Goal: Find specific page/section: Find specific page/section

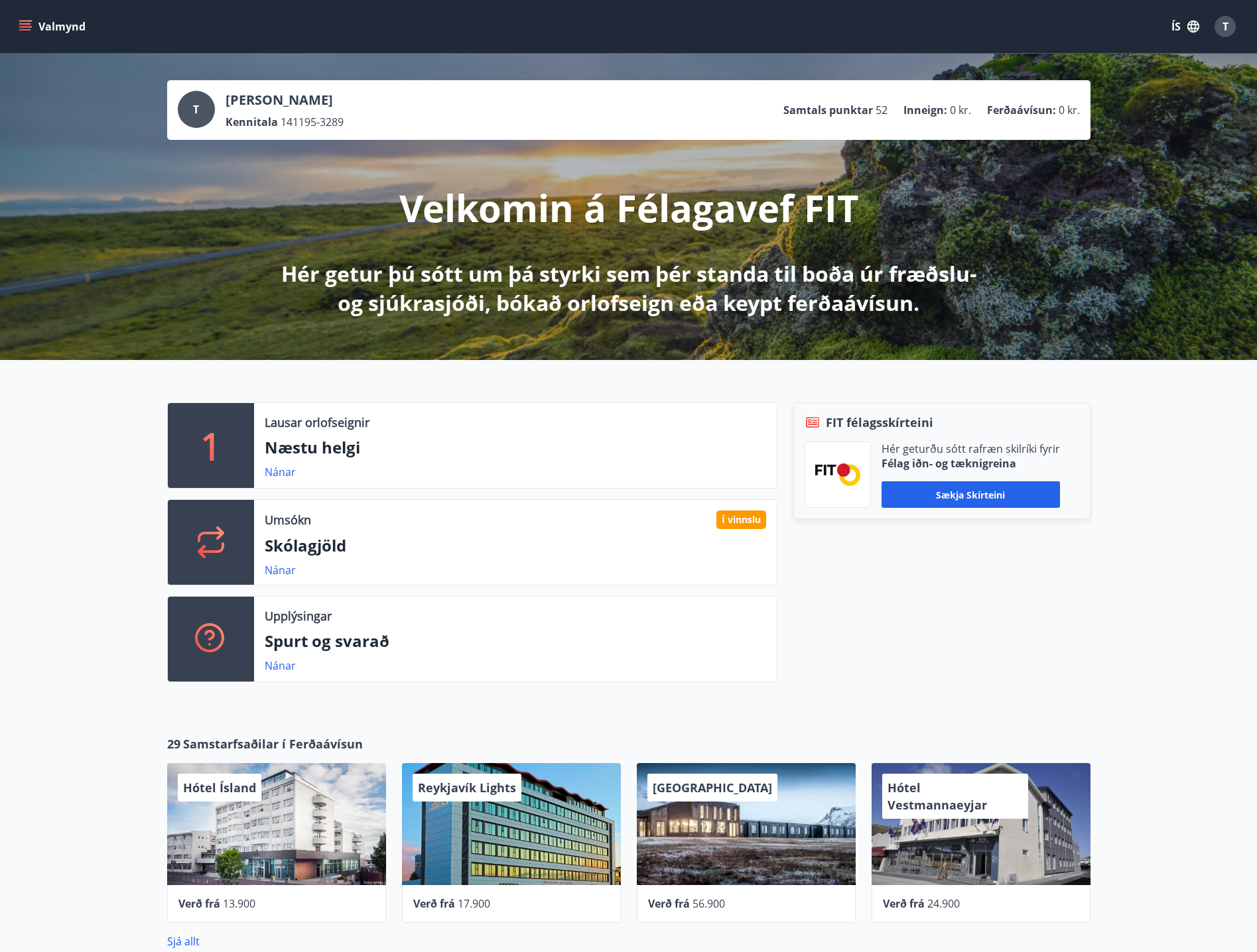
click at [61, 25] on button "Valmynd" at bounding box center [53, 26] width 75 height 24
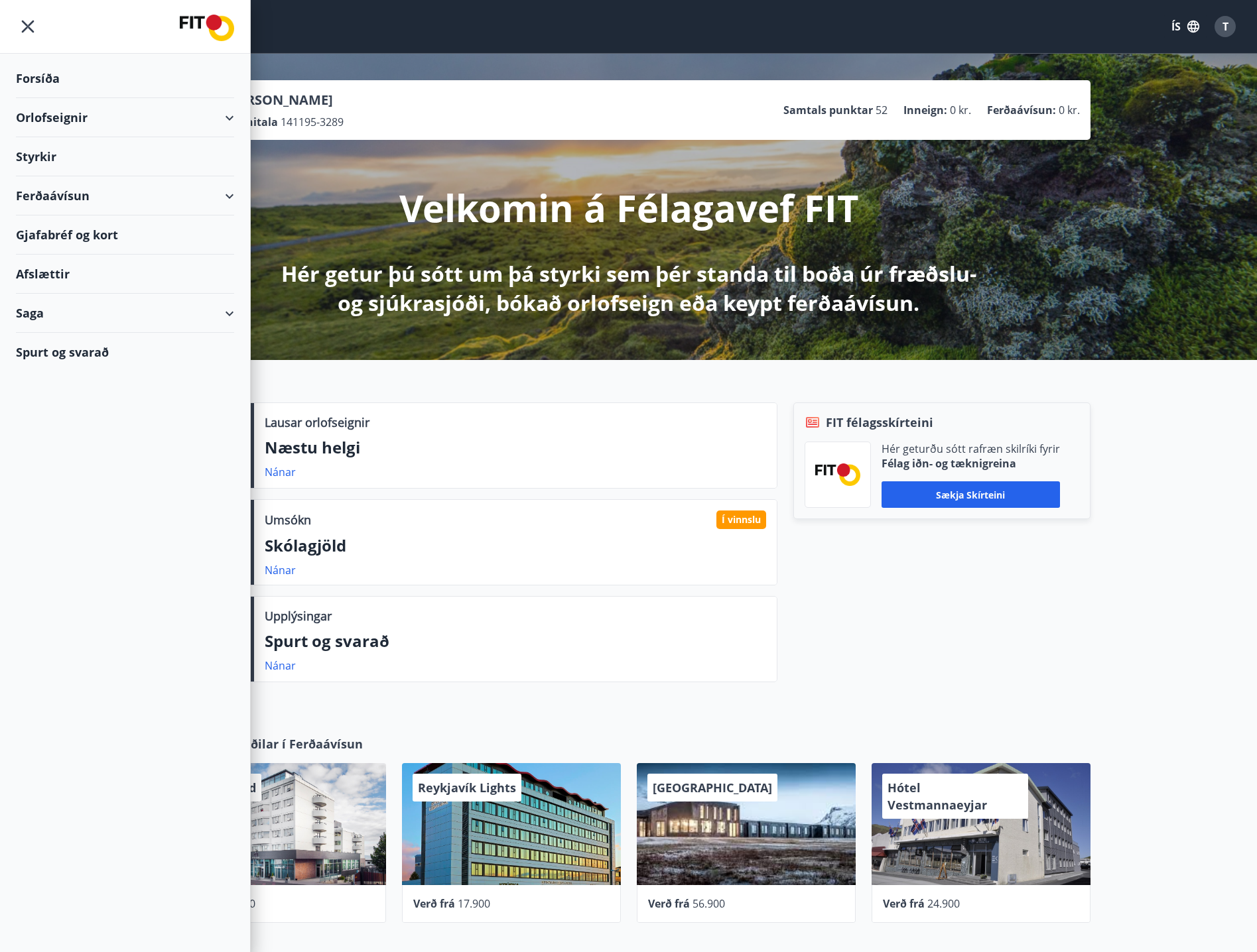
click at [71, 98] on div "Styrkir" at bounding box center [125, 79] width 218 height 39
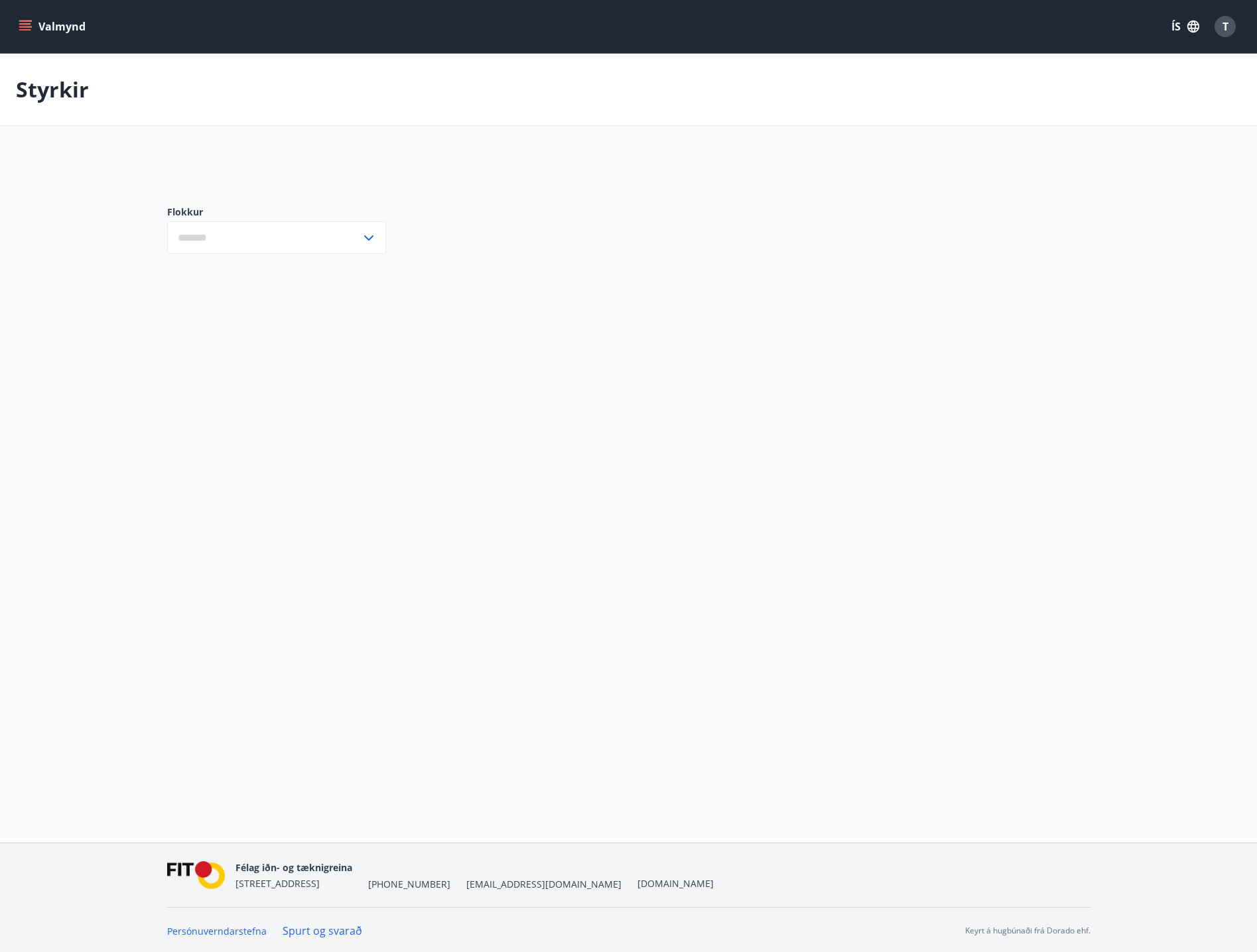
type input "***"
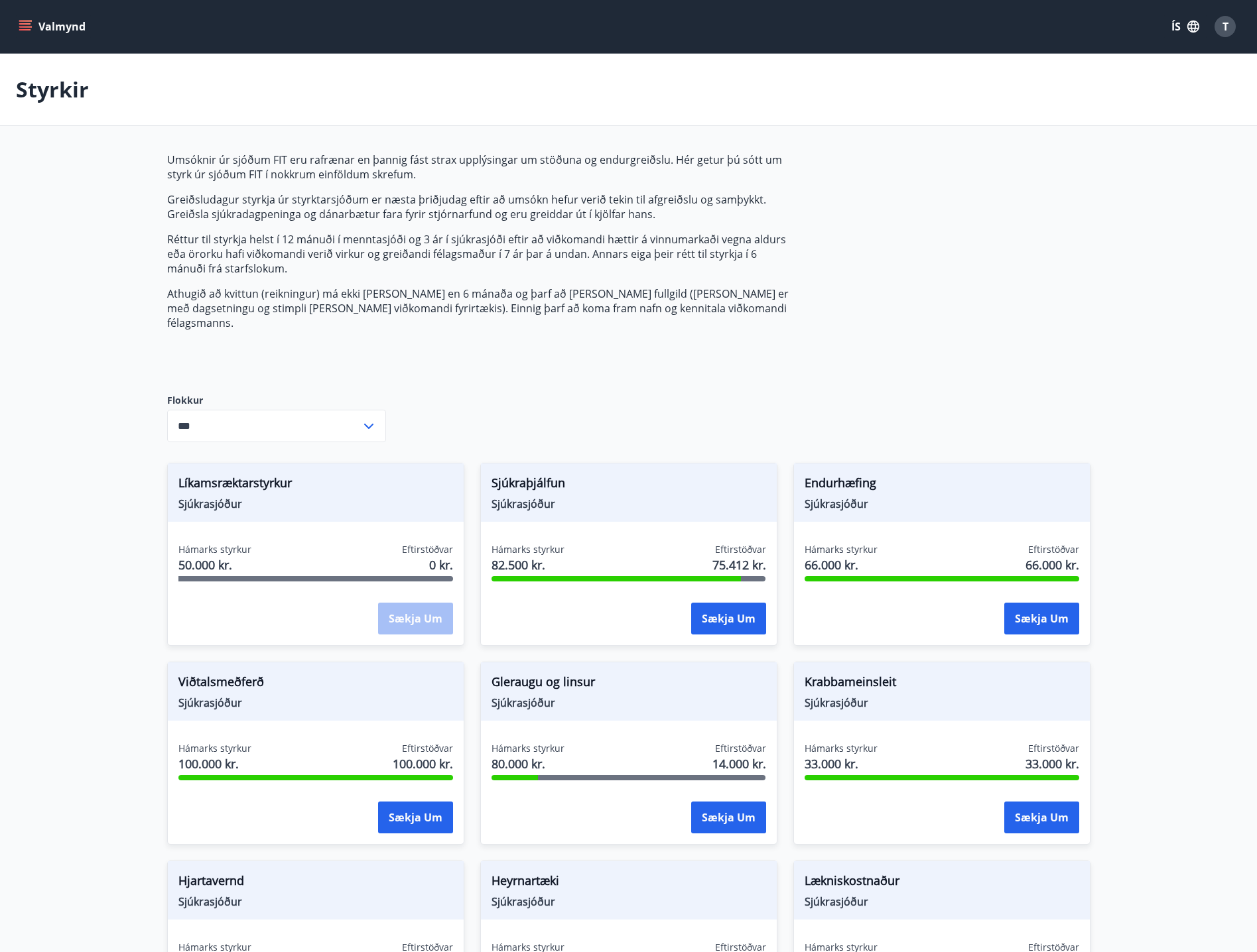
click at [55, 30] on button "Valmynd" at bounding box center [53, 26] width 75 height 24
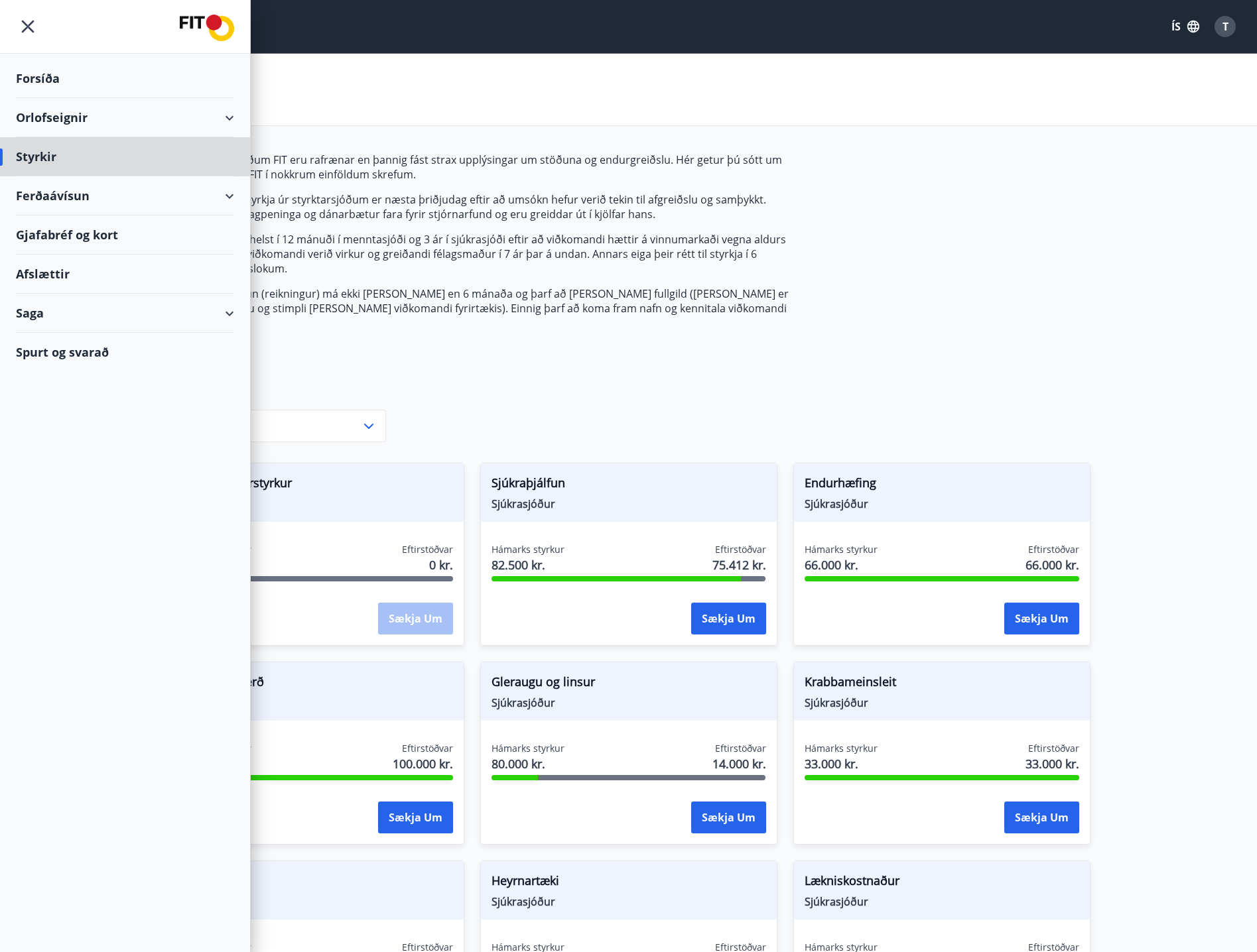
click at [35, 72] on div "Forsíða" at bounding box center [125, 79] width 218 height 39
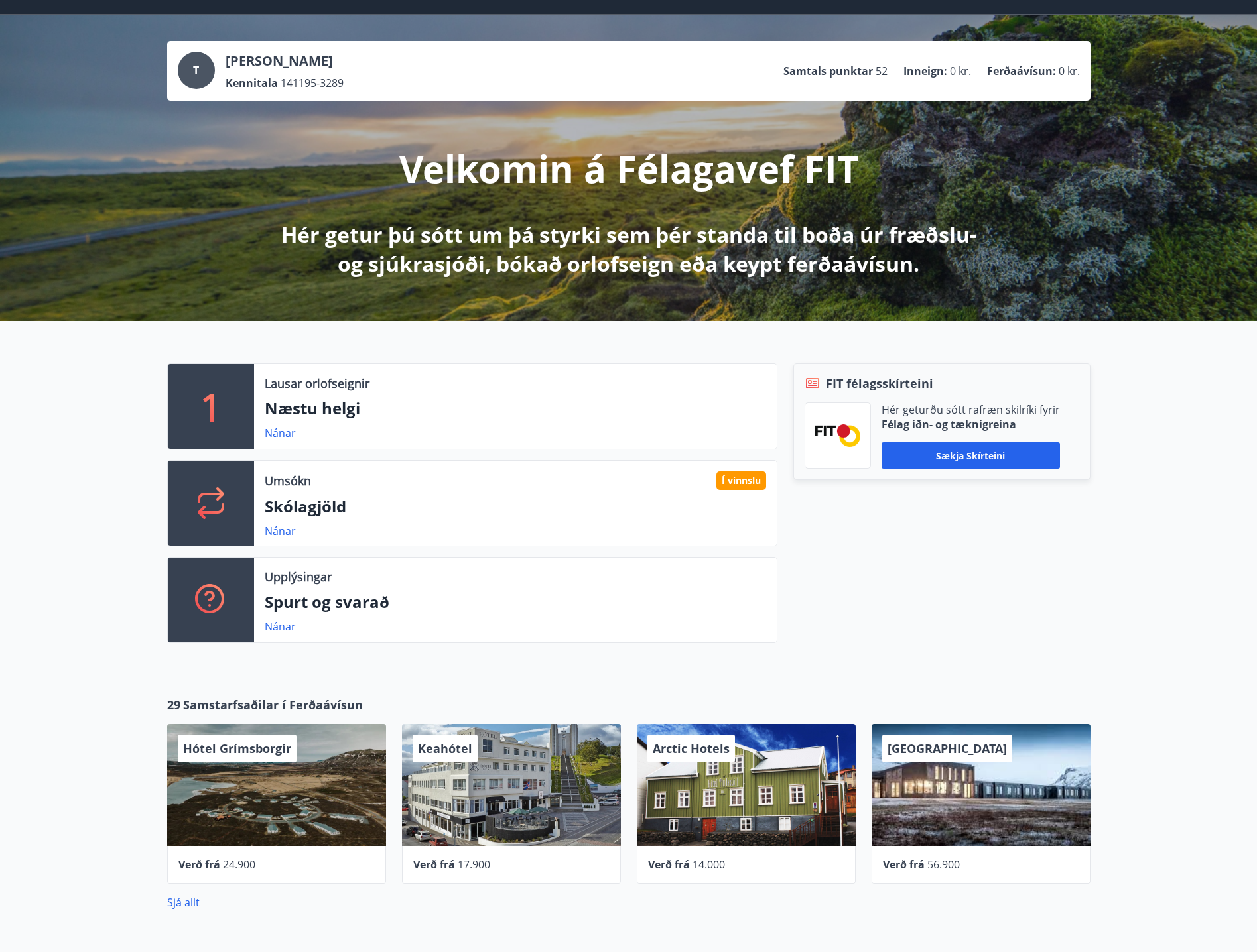
scroll to position [18, 0]
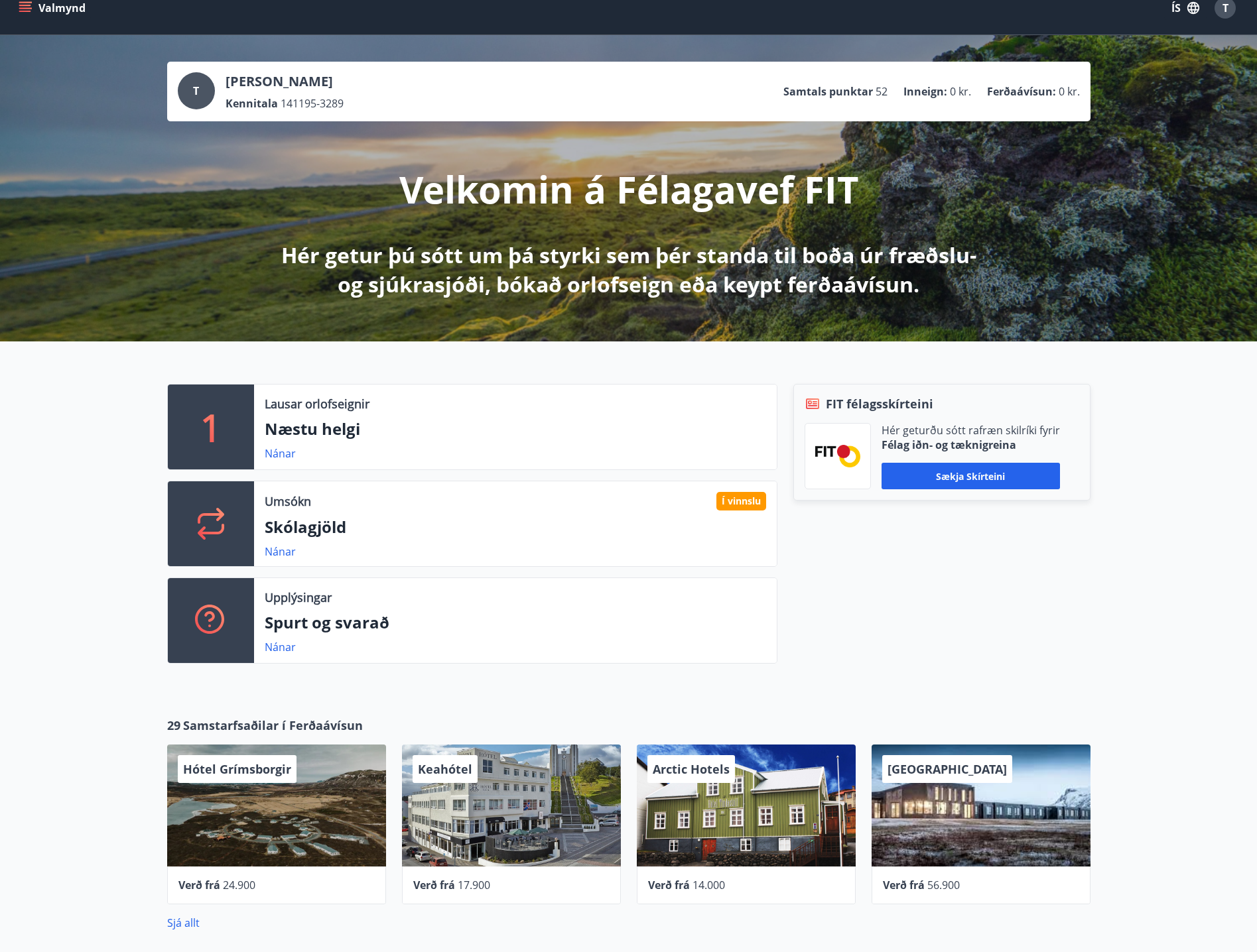
click at [746, 500] on div "Í vinnslu" at bounding box center [742, 501] width 50 height 18
click at [82, 444] on div "1 Lausar orlofseignir Næstu helgi Nánar Umsókn Í vinnslu Skólagjöld Nánar Upplý…" at bounding box center [628, 518] width 1257 height 354
